Goal: Task Accomplishment & Management: Manage account settings

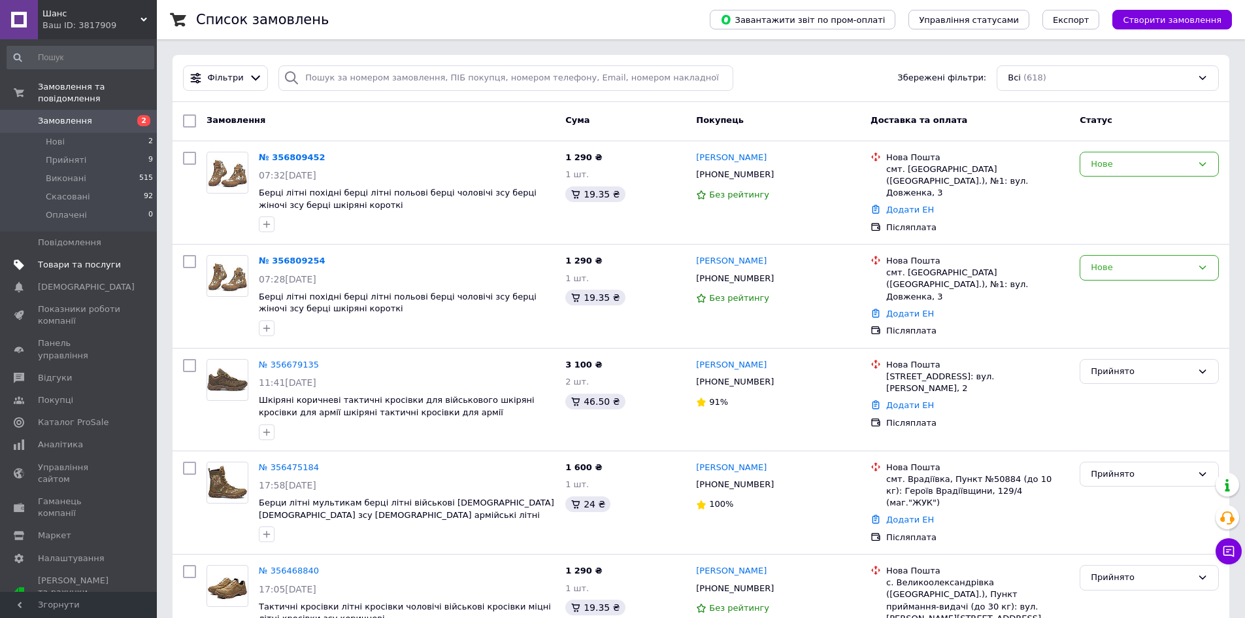
click at [91, 254] on link "Товари та послуги" at bounding box center [80, 265] width 161 height 22
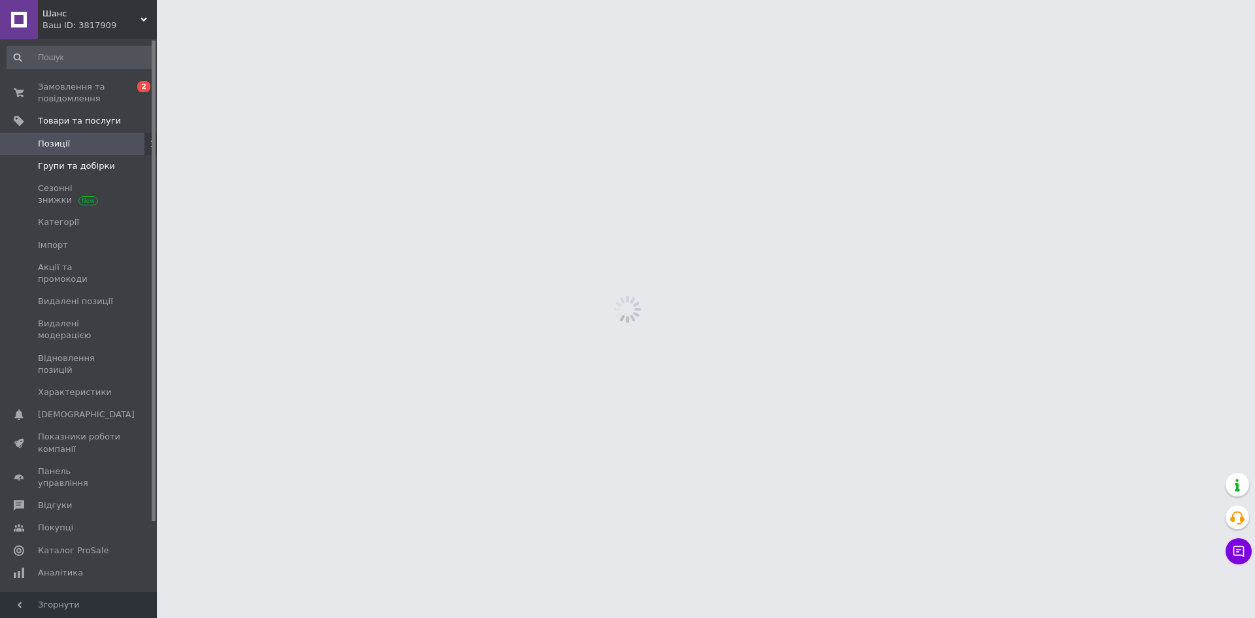
click at [72, 163] on span "Групи та добірки" at bounding box center [76, 166] width 77 height 12
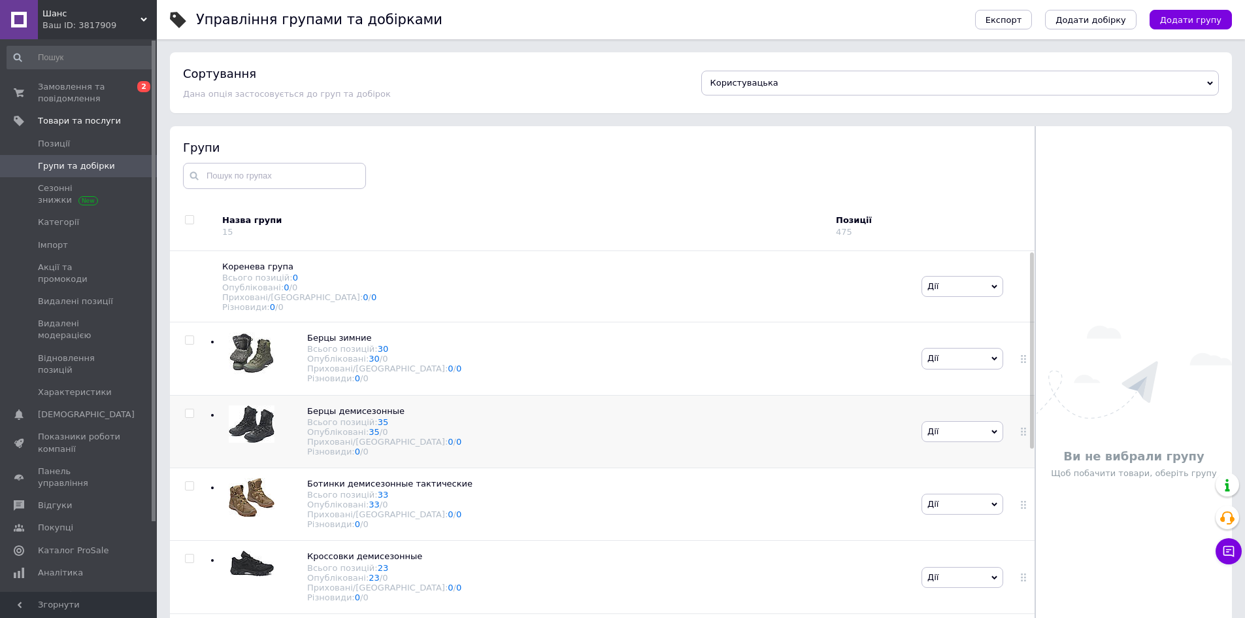
click at [468, 433] on div "Берцы демисезонные Всього позицій: 35 Опубліковані: 35 / 0 Приховані/Видалені: …" at bounding box center [563, 431] width 709 height 73
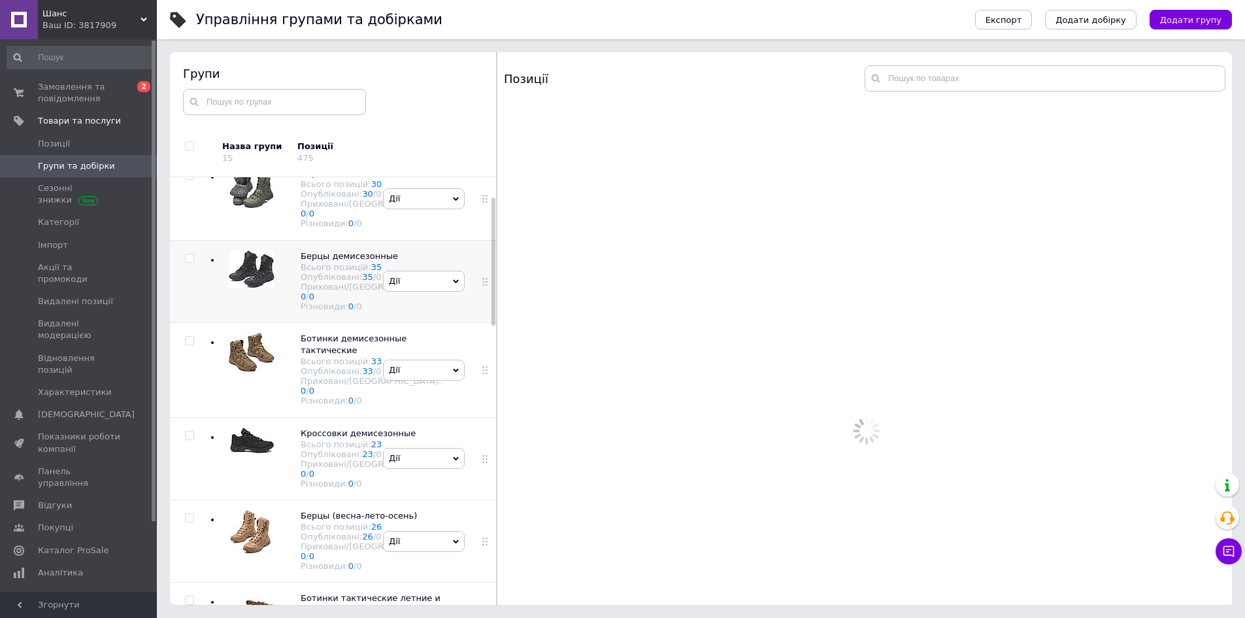
scroll to position [131, 0]
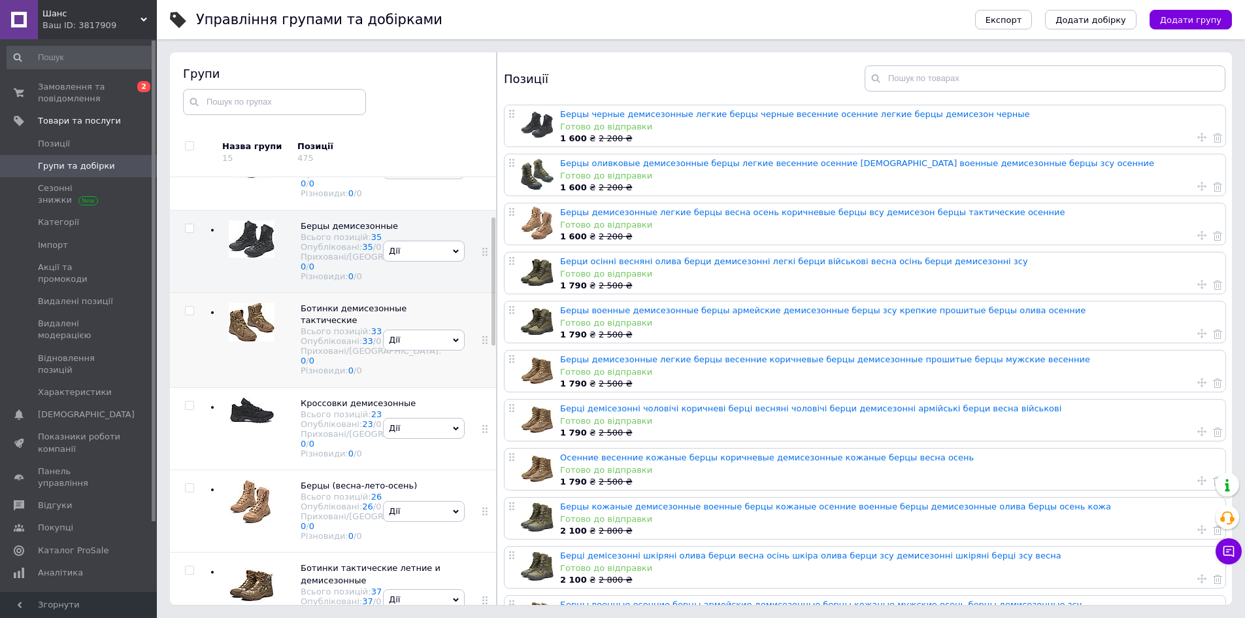
click at [409, 377] on div "[PERSON_NAME] групу Редагувати групу Додати підгрупу Додати товар Видалити групу" at bounding box center [424, 340] width 88 height 95
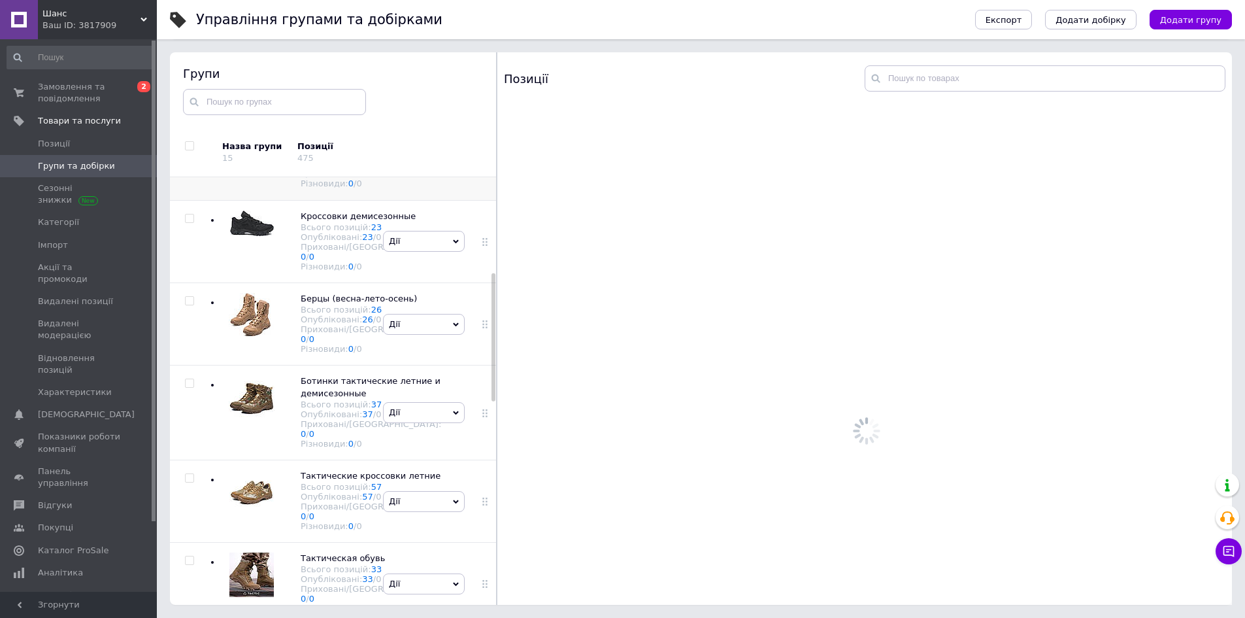
scroll to position [327, 0]
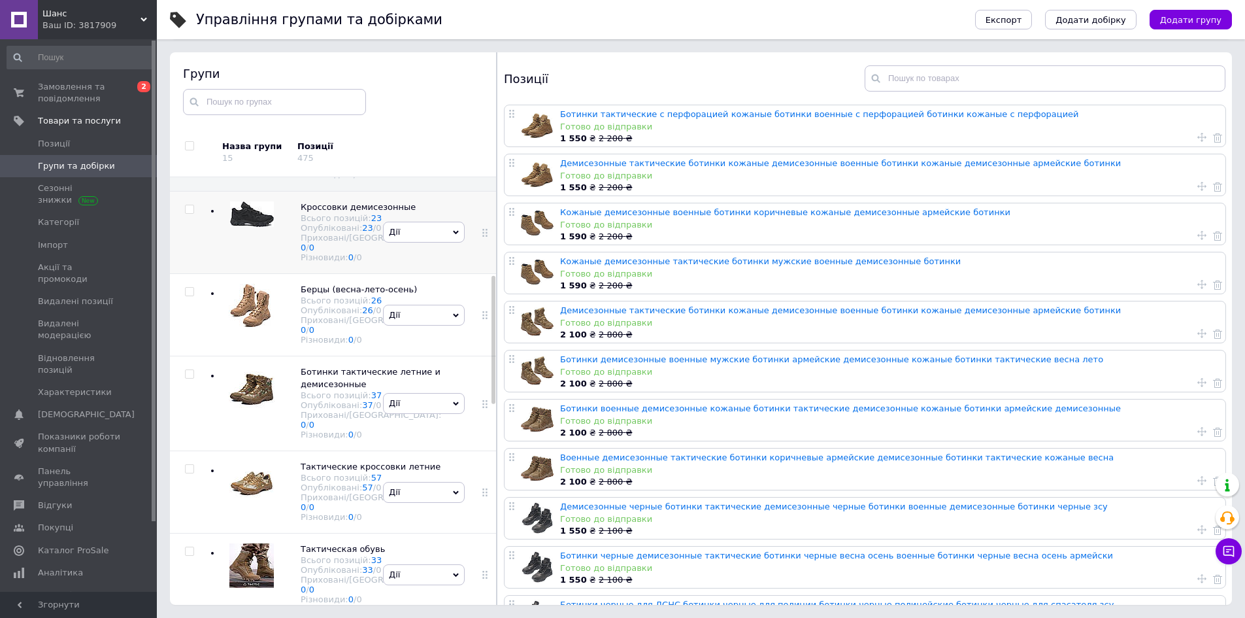
click at [414, 273] on div "[PERSON_NAME] групу Редагувати групу Додати підгрупу Додати товар Видалити групу" at bounding box center [424, 232] width 88 height 82
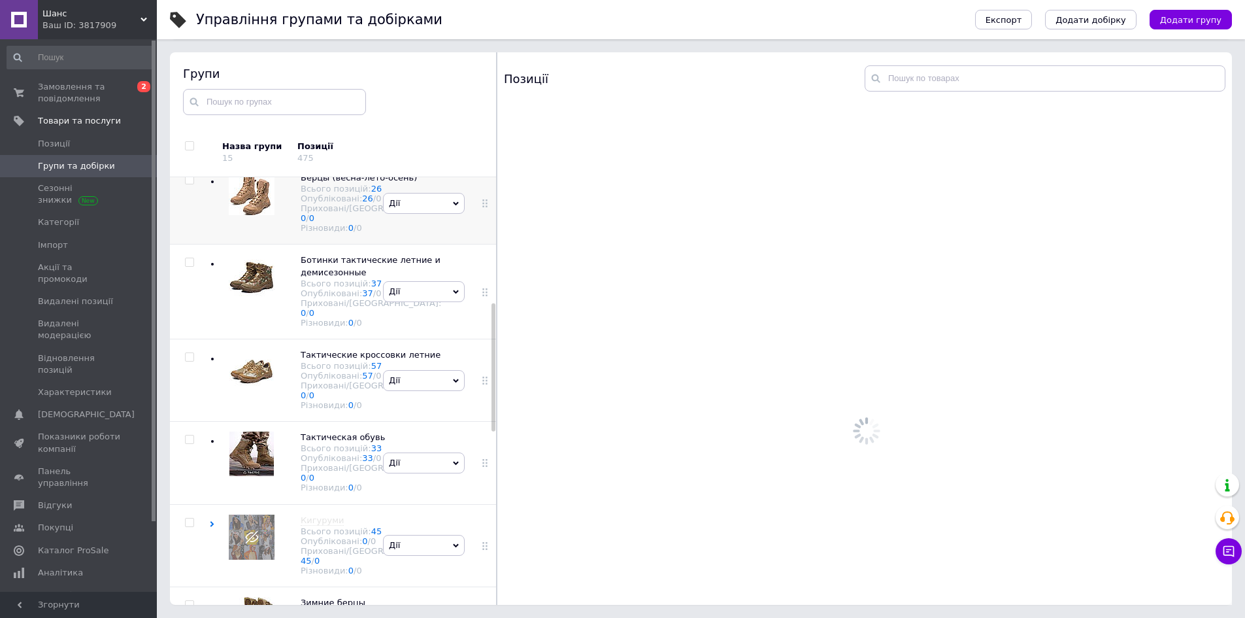
scroll to position [458, 0]
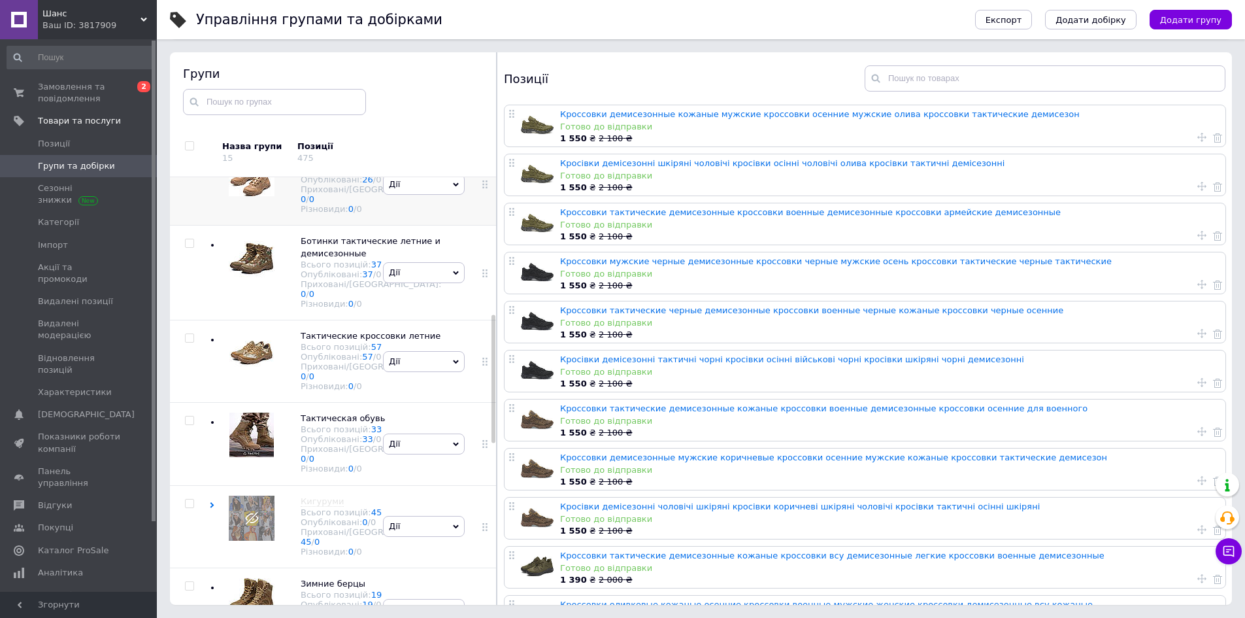
click at [416, 225] on div "[PERSON_NAME] групу Редагувати групу Додати підгрупу Додати товар Видалити групу" at bounding box center [424, 183] width 88 height 82
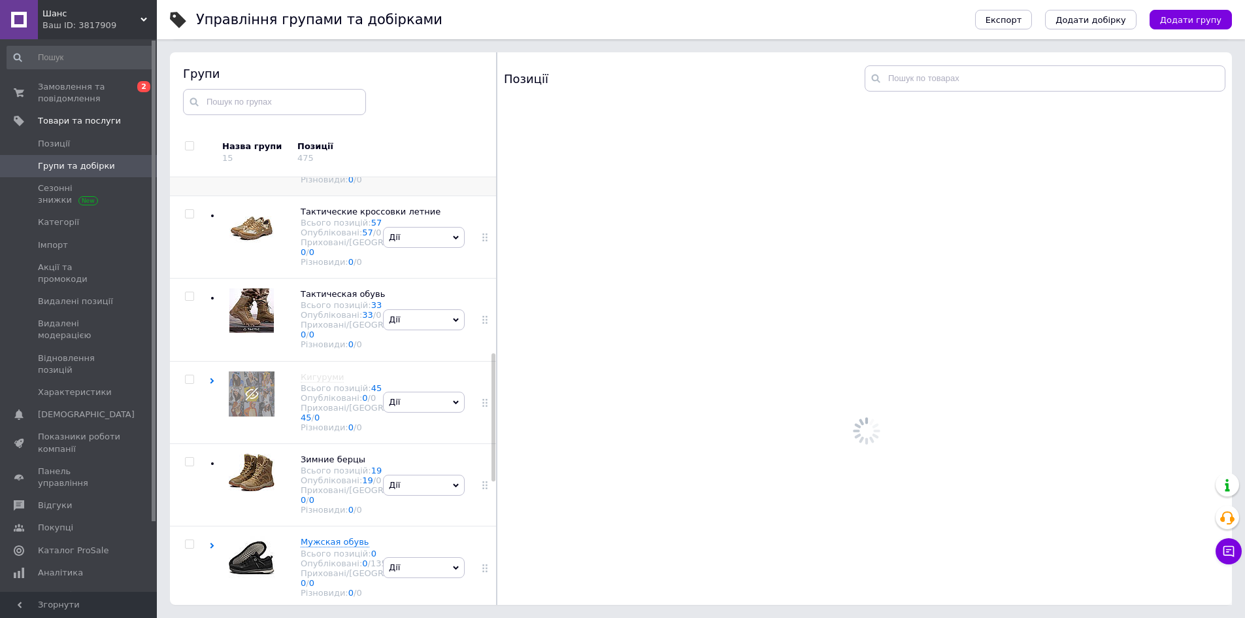
scroll to position [588, 0]
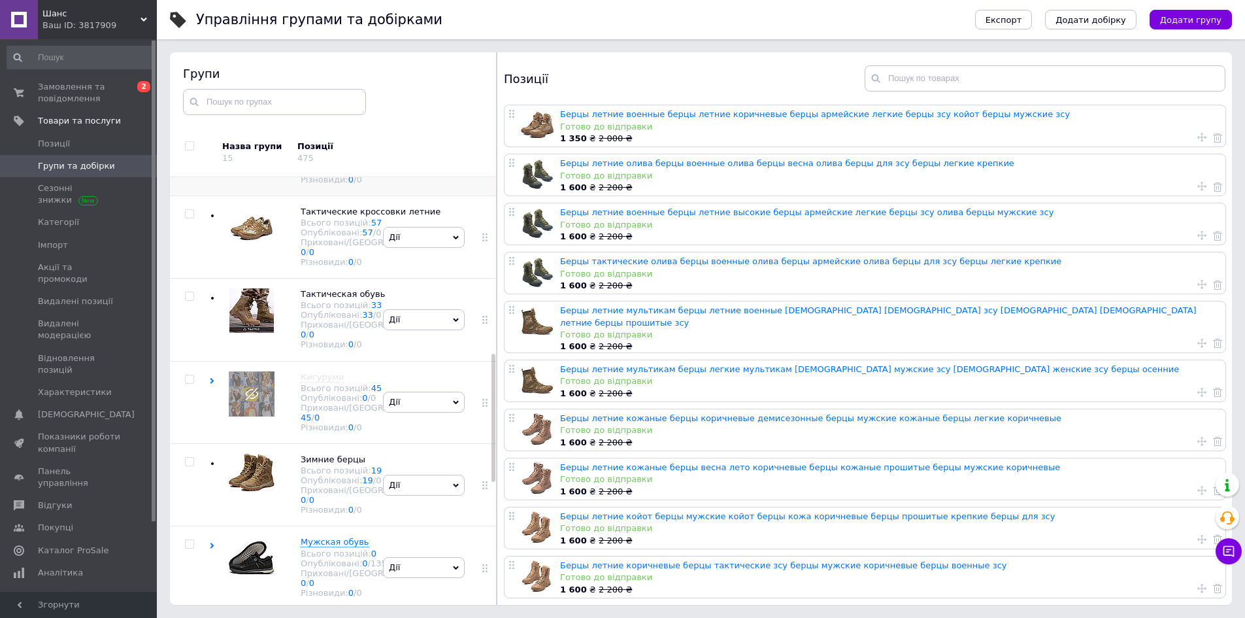
click at [412, 196] on div "[PERSON_NAME] групу Редагувати групу Додати підгрупу Додати товар Видалити групу" at bounding box center [424, 148] width 88 height 95
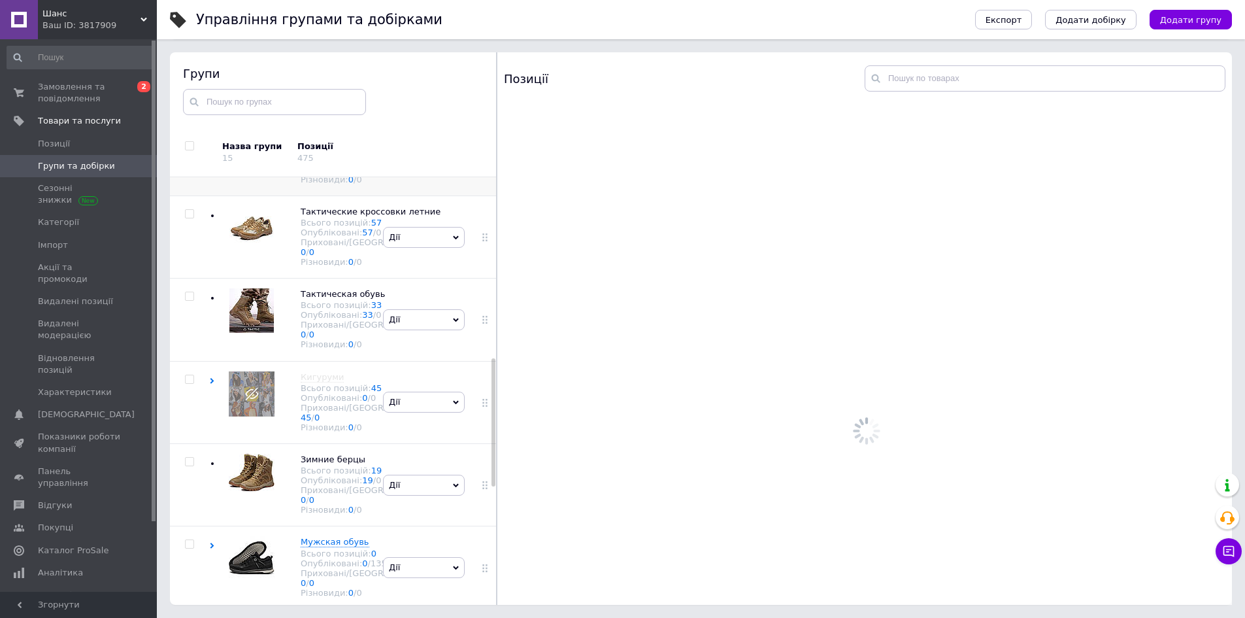
scroll to position [654, 0]
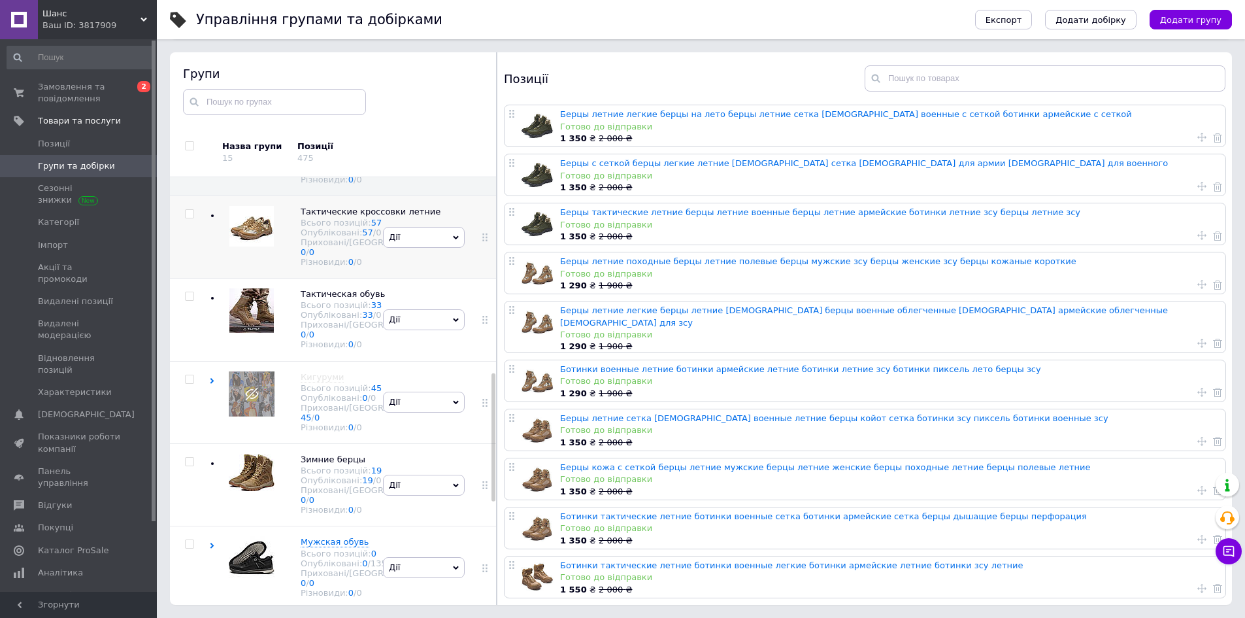
click at [410, 278] on div "[PERSON_NAME] групу Редагувати групу Додати підгрупу Додати товар Видалити групу" at bounding box center [424, 236] width 88 height 82
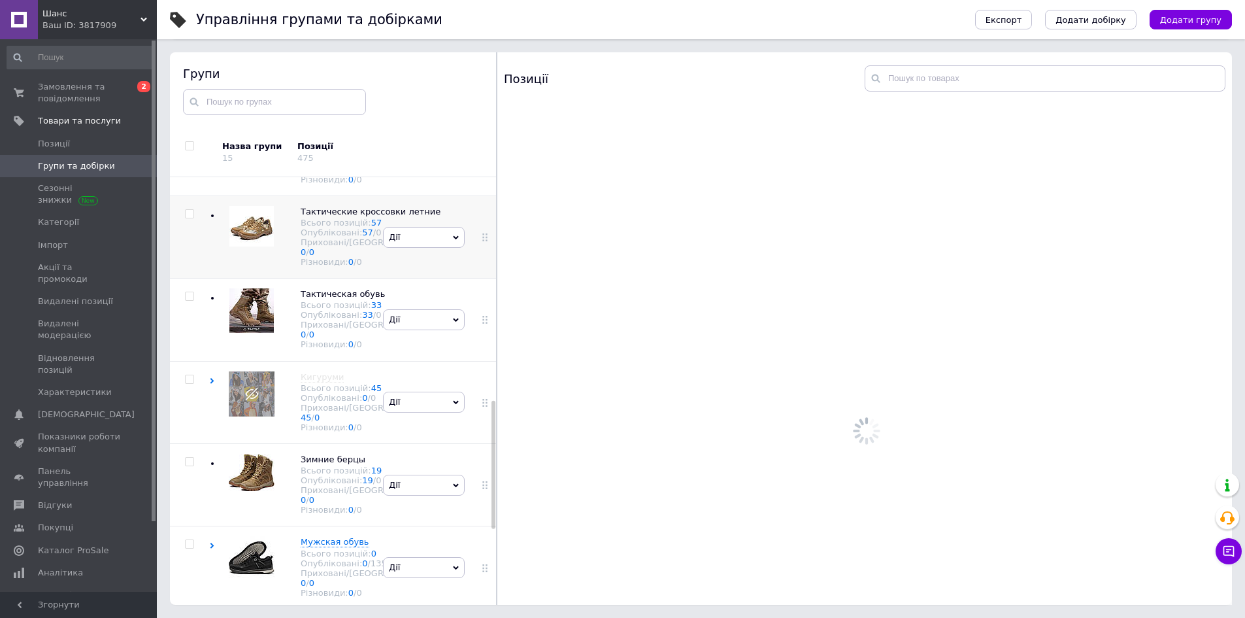
scroll to position [784, 0]
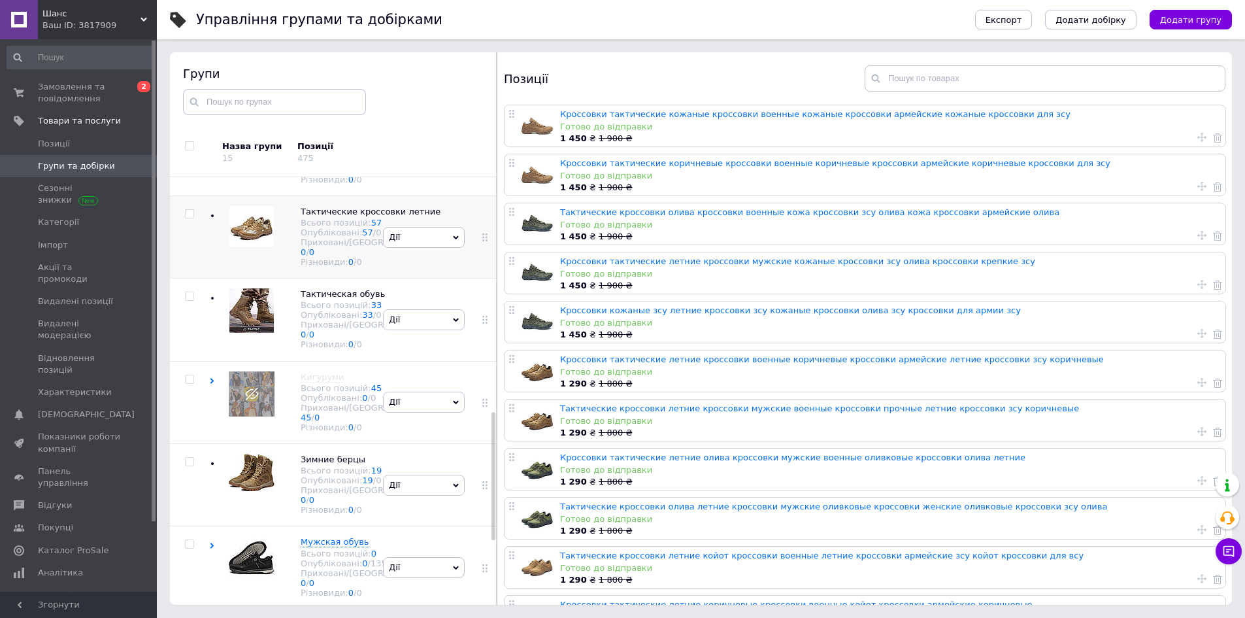
click at [410, 361] on div "[PERSON_NAME] групу Редагувати групу Додати підгрупу Додати товар Видалити групу" at bounding box center [424, 319] width 88 height 82
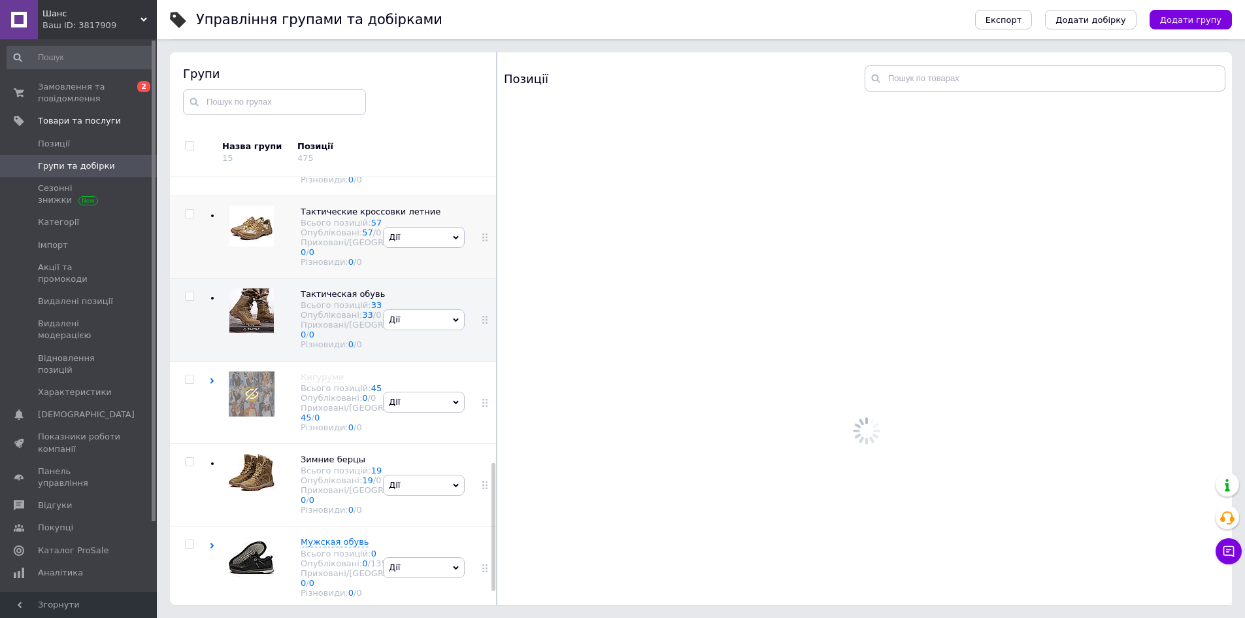
scroll to position [997, 0]
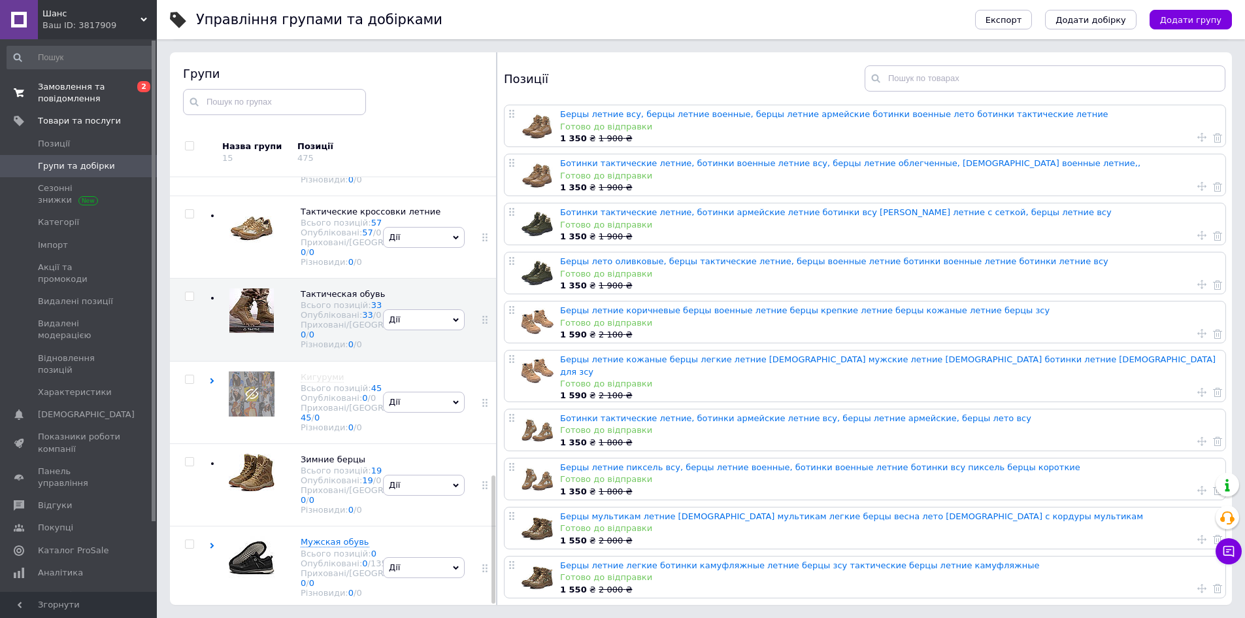
click at [83, 84] on span "Замовлення та повідомлення" at bounding box center [79, 93] width 83 height 24
